Goal: Check status: Check status

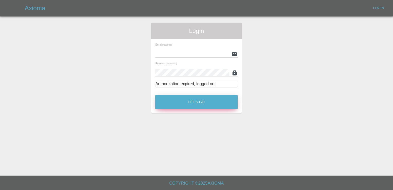
type input "[PERSON_NAME][EMAIL_ADDRESS][PERSON_NAME][DOMAIN_NAME]"
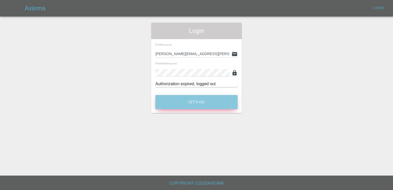
click at [195, 102] on button "Let's Go" at bounding box center [196, 102] width 82 height 14
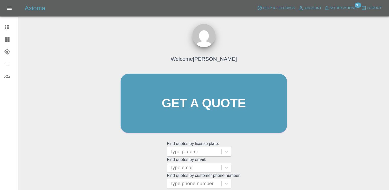
click at [197, 153] on div at bounding box center [194, 151] width 49 height 7
paste input "DT25CVV"
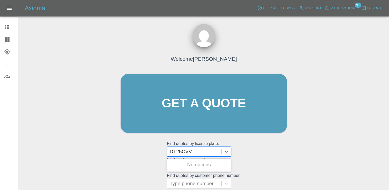
type input "DT25CVV"
click at [201, 163] on div "DT25CVV, Registered" at bounding box center [199, 164] width 64 height 10
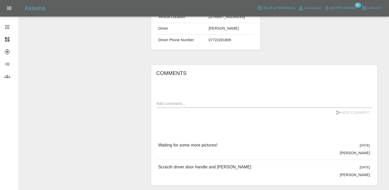
scroll to position [176, 0]
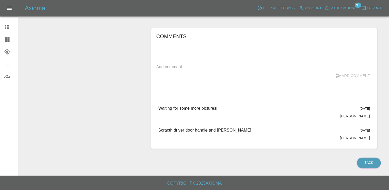
drag, startPoint x: 224, startPoint y: 107, endPoint x: 271, endPoint y: 108, distance: 46.8
click at [271, 108] on div "Waiting for some more pictures! [DATE] [PERSON_NAME]" at bounding box center [264, 112] width 216 height 22
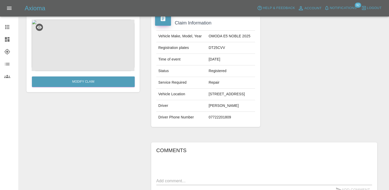
scroll to position [125, 0]
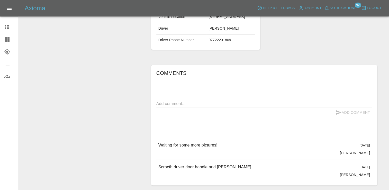
click at [214, 106] on textarea at bounding box center [264, 103] width 216 height 6
click at [10, 28] on div at bounding box center [11, 27] width 14 height 6
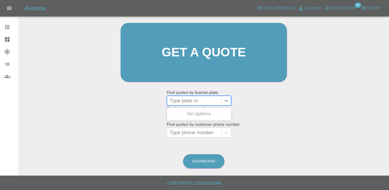
click at [188, 100] on div at bounding box center [194, 100] width 49 height 7
paste input "DL25TDU"
click at [190, 112] on div "No options" at bounding box center [199, 113] width 64 height 10
type input "DL25TDU"
click at [271, 115] on div "Welcome [PERSON_NAME] Get a quote Get a quote Find quotes by license plate: Use…" at bounding box center [203, 62] width 177 height 155
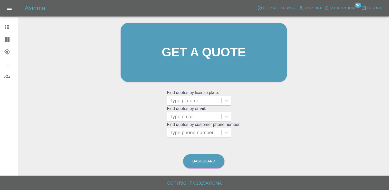
click at [195, 101] on div at bounding box center [194, 100] width 49 height 7
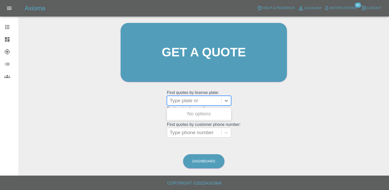
paste input "DY75GMU"
type input "DY75GMU"
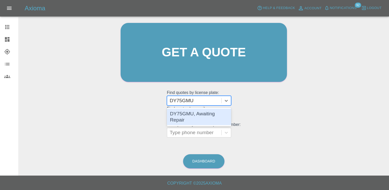
click at [198, 115] on div "DY75GMU, Awaiting Repair" at bounding box center [199, 116] width 64 height 16
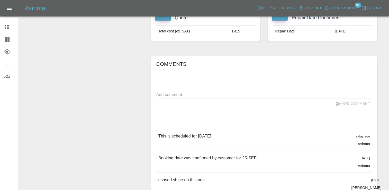
scroll to position [154, 0]
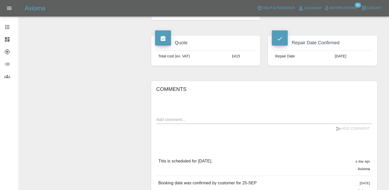
click at [12, 28] on div at bounding box center [11, 27] width 14 height 6
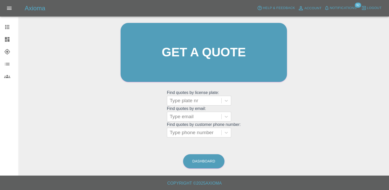
scroll to position [51, 0]
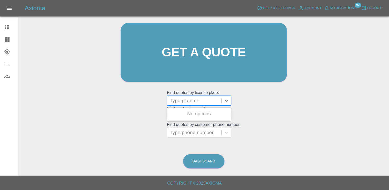
click at [201, 100] on div at bounding box center [194, 100] width 49 height 7
paste input "DY75FXK"
type input "DY75FXK"
click at [204, 113] on div "DY75FXK, Archived" at bounding box center [199, 113] width 64 height 10
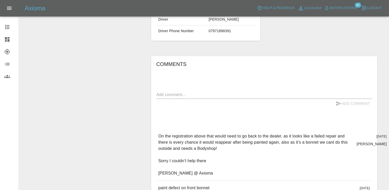
scroll to position [154, 0]
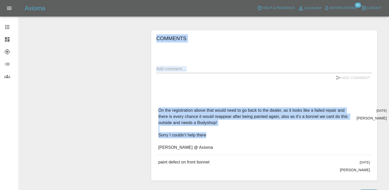
drag, startPoint x: 209, startPoint y: 147, endPoint x: 121, endPoint y: 147, distance: 88.1
click at [121, 147] on div "Modify Claim Claim Information Vehicle Make, Model, Year OMODA E5 NOBLE 2025 Re…" at bounding box center [204, 42] width 362 height 292
drag, startPoint x: 121, startPoint y: 147, endPoint x: 265, endPoint y: 145, distance: 143.9
click at [265, 145] on p "On the registration above that would need to go back to the dealer, as it looks…" at bounding box center [255, 128] width 194 height 43
click at [274, 142] on p "On the registration above that would need to go back to the dealer, as it looks…" at bounding box center [255, 128] width 194 height 43
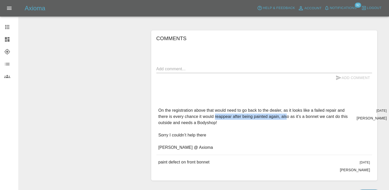
click at [278, 125] on p "On the registration above that would need to go back to the dealer, as it looks…" at bounding box center [255, 128] width 194 height 43
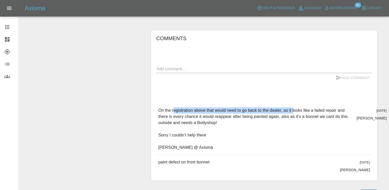
drag, startPoint x: 173, startPoint y: 120, endPoint x: 292, endPoint y: 120, distance: 119.5
click at [292, 120] on p "On the registration above that would need to go back to the dealer, as it looks…" at bounding box center [255, 128] width 194 height 43
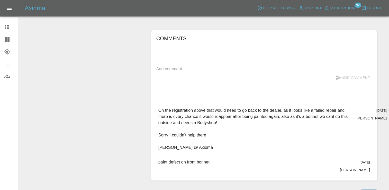
drag, startPoint x: 292, startPoint y: 120, endPoint x: 287, endPoint y: 139, distance: 20.3
click at [287, 139] on p "On the registration above that would need to go back to the dealer, as it looks…" at bounding box center [255, 128] width 194 height 43
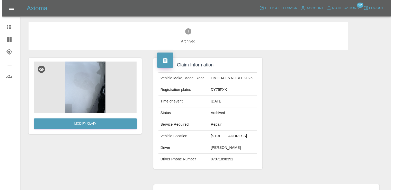
scroll to position [0, 0]
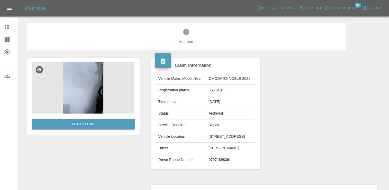
click at [84, 79] on img at bounding box center [83, 87] width 103 height 51
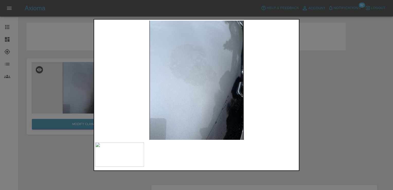
click at [363, 90] on div at bounding box center [196, 95] width 393 height 190
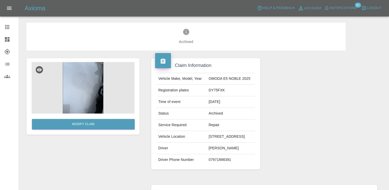
click at [89, 90] on img at bounding box center [83, 87] width 103 height 51
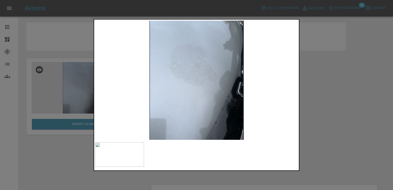
click at [316, 117] on div at bounding box center [196, 95] width 393 height 190
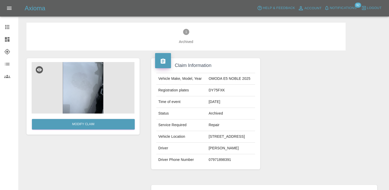
drag, startPoint x: 10, startPoint y: 26, endPoint x: 19, endPoint y: 40, distance: 15.8
click at [10, 26] on icon at bounding box center [7, 27] width 6 height 6
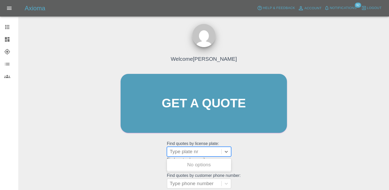
click at [189, 152] on div at bounding box center [194, 151] width 49 height 7
paste input "DW25BFY"
type input "DW25BFY"
paste input "DU75WGJ"
type input "DU75WGJ"
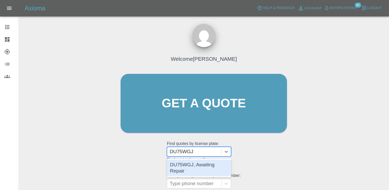
click at [204, 167] on div "DU75WGJ, Awaiting Repair" at bounding box center [199, 167] width 64 height 16
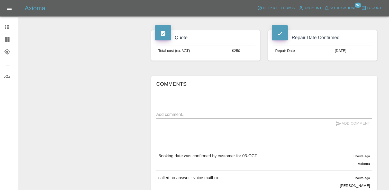
scroll to position [206, 0]
